Goal: Navigation & Orientation: Understand site structure

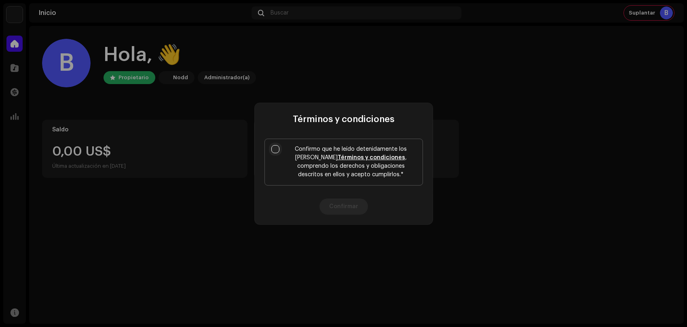
click at [273, 150] on input "Confirmo que he leído detenidamente los Nodd Términos y condiciones , comprendo…" at bounding box center [275, 149] width 8 height 8
checkbox input "true"
click at [348, 209] on button "Confirmar" at bounding box center [344, 207] width 49 height 16
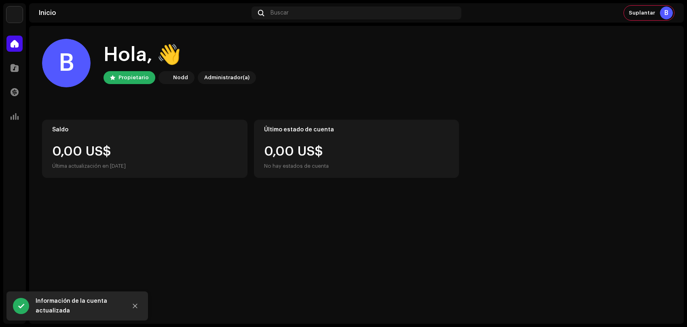
click at [21, 76] on div "Catálogo" at bounding box center [14, 68] width 23 height 23
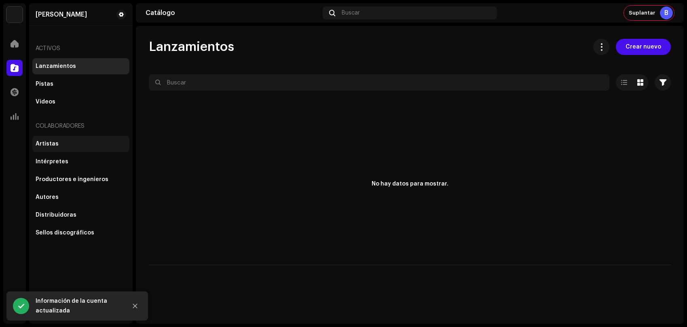
click at [54, 146] on div "Artistas" at bounding box center [47, 144] width 23 height 6
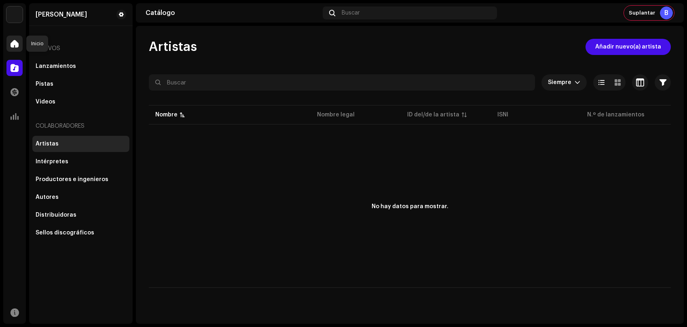
click at [16, 43] on span at bounding box center [15, 43] width 8 height 6
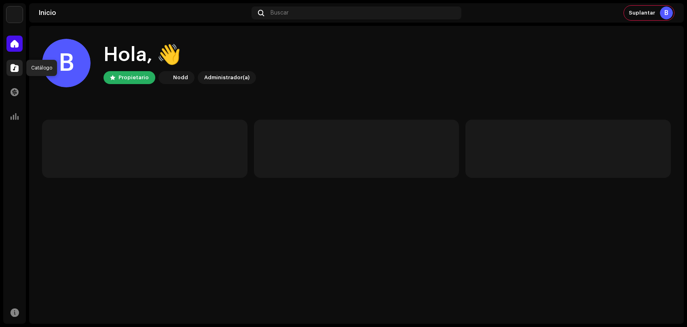
click at [17, 68] on span at bounding box center [15, 68] width 8 height 6
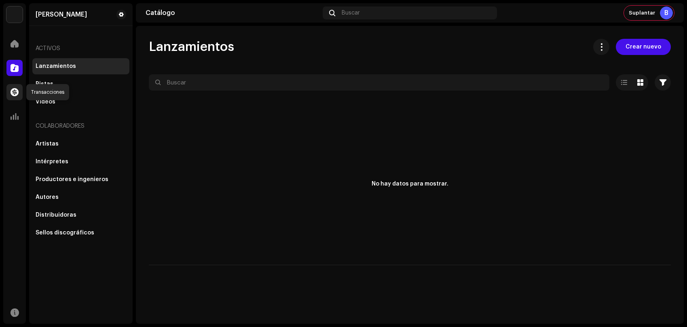
click at [17, 91] on span at bounding box center [15, 92] width 8 height 6
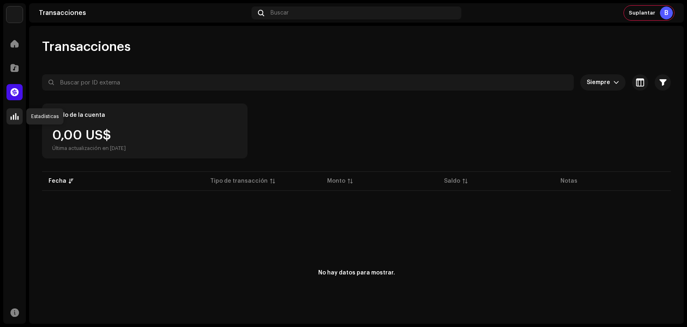
click at [17, 121] on div at bounding box center [14, 116] width 16 height 16
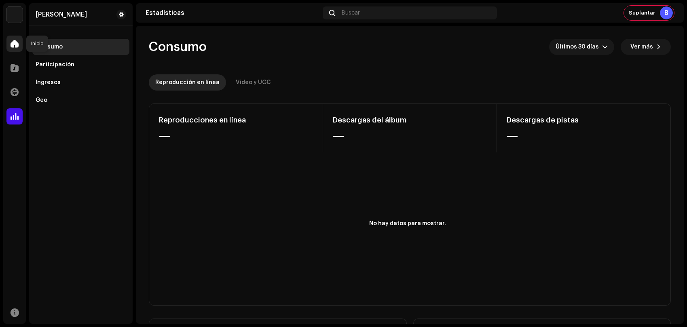
click at [17, 46] on span at bounding box center [15, 43] width 8 height 6
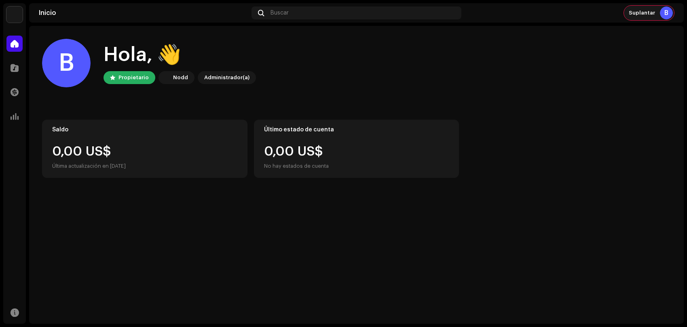
click at [662, 14] on div "B" at bounding box center [666, 12] width 13 height 13
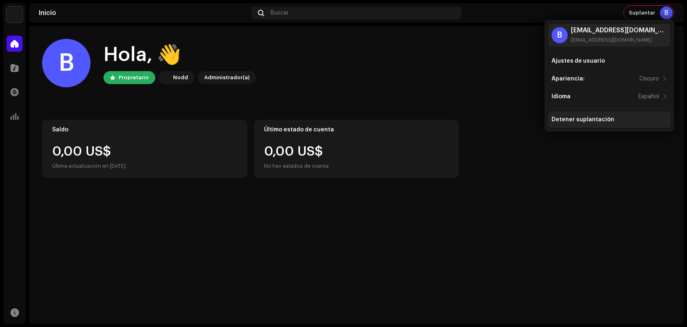
click at [605, 118] on div "Detener suplantación" at bounding box center [583, 119] width 63 height 6
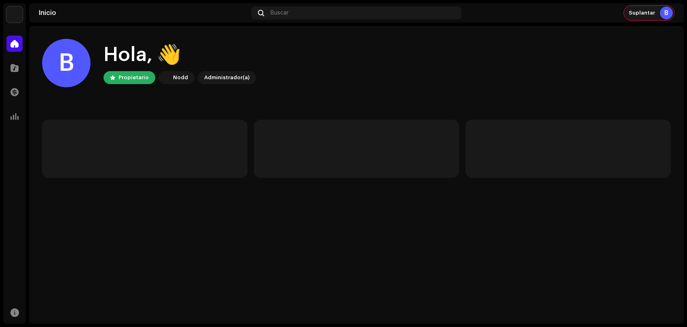
click at [655, 14] on span "Suplantar" at bounding box center [642, 13] width 26 height 6
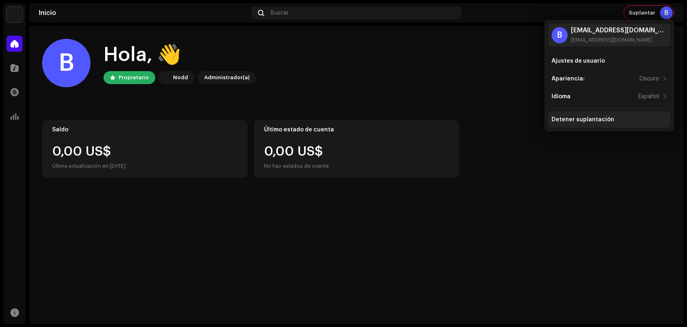
click at [564, 117] on div "Detener suplantación" at bounding box center [583, 119] width 63 height 6
